Goal: Transaction & Acquisition: Obtain resource

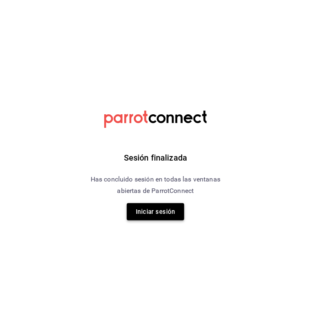
click at [158, 214] on button "Iniciar sesión" at bounding box center [155, 211] width 57 height 17
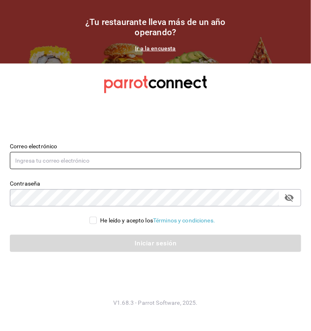
type input "[PERSON_NAME][EMAIL_ADDRESS][PERSON_NAME][DOMAIN_NAME]"
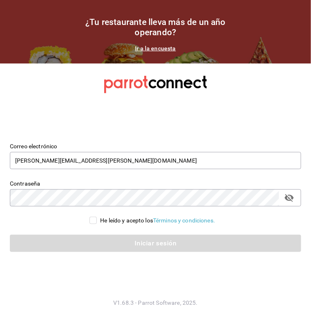
click at [93, 223] on input "He leído y acepto los Términos y condiciones." at bounding box center [92, 220] width 7 height 7
checkbox input "true"
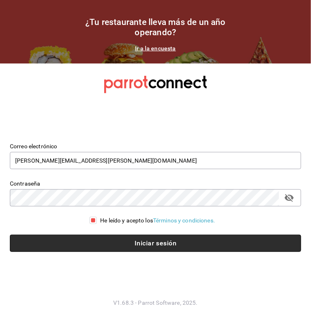
click at [107, 242] on button "Iniciar sesión" at bounding box center [155, 243] width 291 height 17
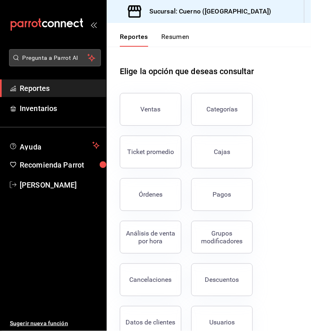
click at [62, 60] on span "Pregunta a Parrot AI" at bounding box center [55, 58] width 65 height 9
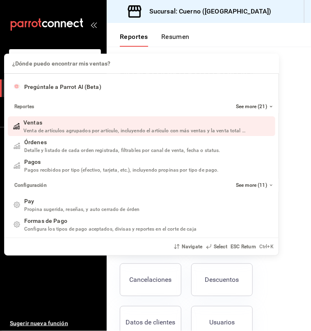
click at [61, 47] on div "¿Dónde puedo encontrar mis ventas? ¿Dónde puedo encontrar mis ventas? Pregúntal…" at bounding box center [155, 165] width 311 height 331
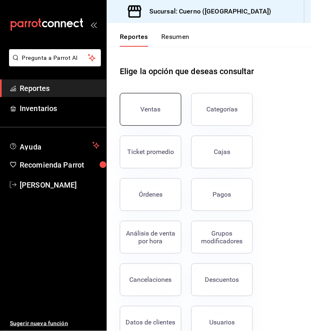
click at [143, 106] on div "Ventas" at bounding box center [151, 109] width 20 height 8
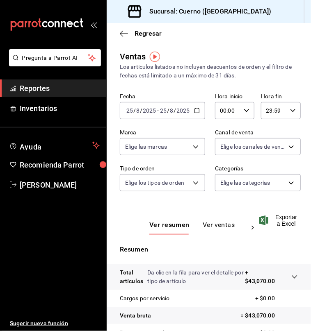
click at [140, 113] on span "/" at bounding box center [141, 110] width 2 height 7
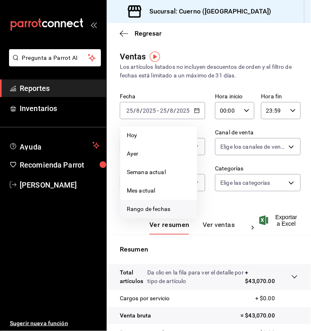
click at [143, 205] on span "Rango de fechas" at bounding box center [159, 209] width 64 height 9
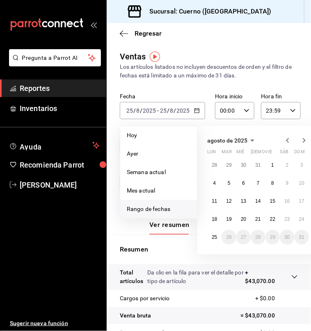
click at [146, 211] on span "Rango de fechas" at bounding box center [159, 209] width 64 height 9
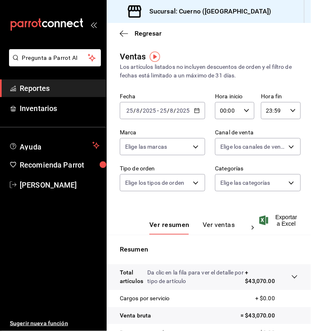
click at [195, 112] on icon "button" at bounding box center [197, 111] width 6 height 6
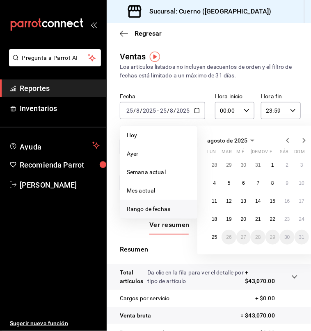
click at [152, 212] on span "Rango de fechas" at bounding box center [159, 209] width 64 height 9
click at [287, 219] on abbr "23" at bounding box center [286, 219] width 5 height 6
click at [301, 219] on abbr "24" at bounding box center [301, 219] width 5 height 6
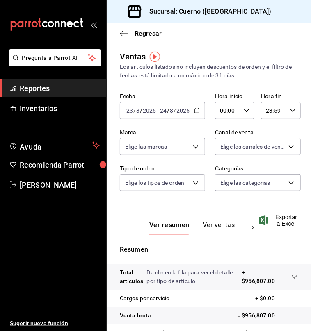
click at [219, 111] on input "00:00" at bounding box center [227, 110] width 25 height 16
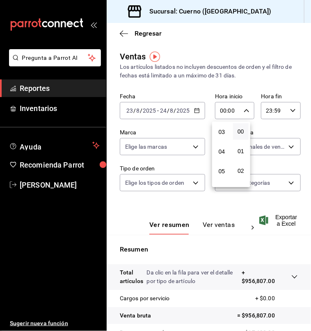
scroll to position [59, 0]
click at [222, 168] on button "05" at bounding box center [222, 171] width 16 height 16
type input "05:00"
click at [273, 114] on div at bounding box center [155, 165] width 311 height 331
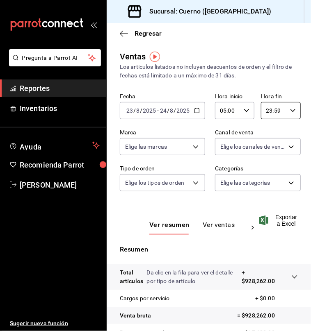
click at [273, 114] on input "23:59" at bounding box center [273, 110] width 25 height 16
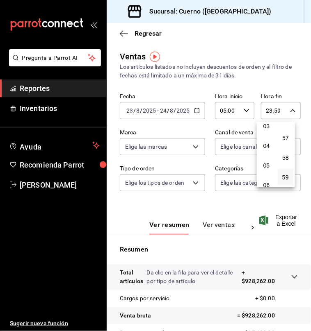
scroll to position [63, 0]
click at [265, 168] on span "05" at bounding box center [266, 167] width 6 height 7
click at [284, 141] on button "05" at bounding box center [285, 132] width 16 height 16
type input "05:05"
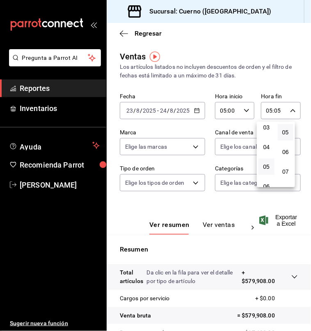
click at [279, 223] on div at bounding box center [155, 165] width 311 height 331
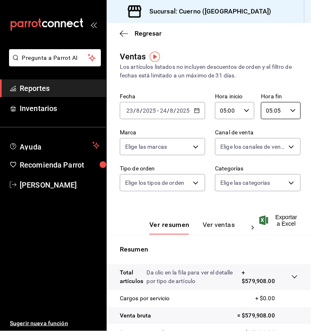
click at [279, 223] on span "Exportar a Excel" at bounding box center [279, 220] width 37 height 13
click at [185, 111] on input "2025" at bounding box center [183, 110] width 14 height 7
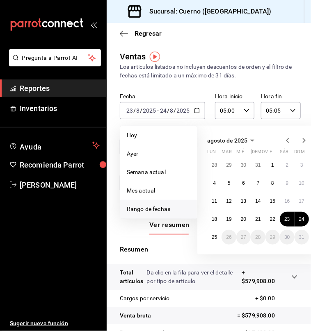
click at [143, 207] on span "Rango de fechas" at bounding box center [159, 209] width 64 height 9
click at [171, 208] on span "Rango de fechas" at bounding box center [159, 209] width 64 height 9
click at [300, 218] on abbr "24" at bounding box center [301, 219] width 5 height 6
click at [212, 240] on button "25" at bounding box center [214, 237] width 14 height 15
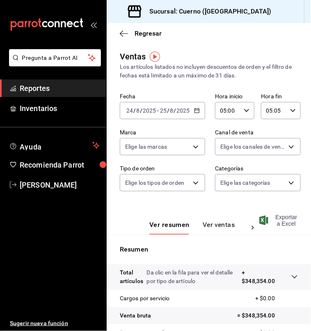
click at [275, 221] on span "Exportar a Excel" at bounding box center [279, 220] width 37 height 13
